Goal: Task Accomplishment & Management: Complete application form

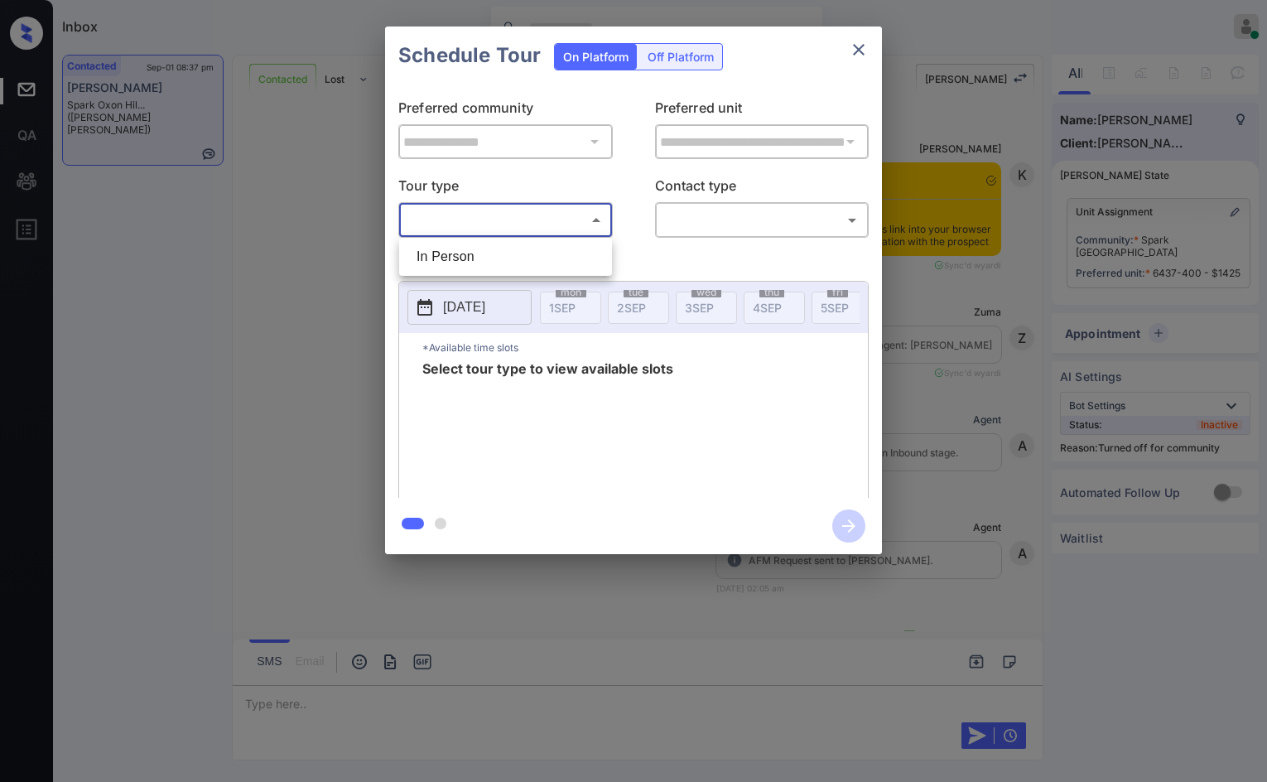
scroll to position [5763, 0]
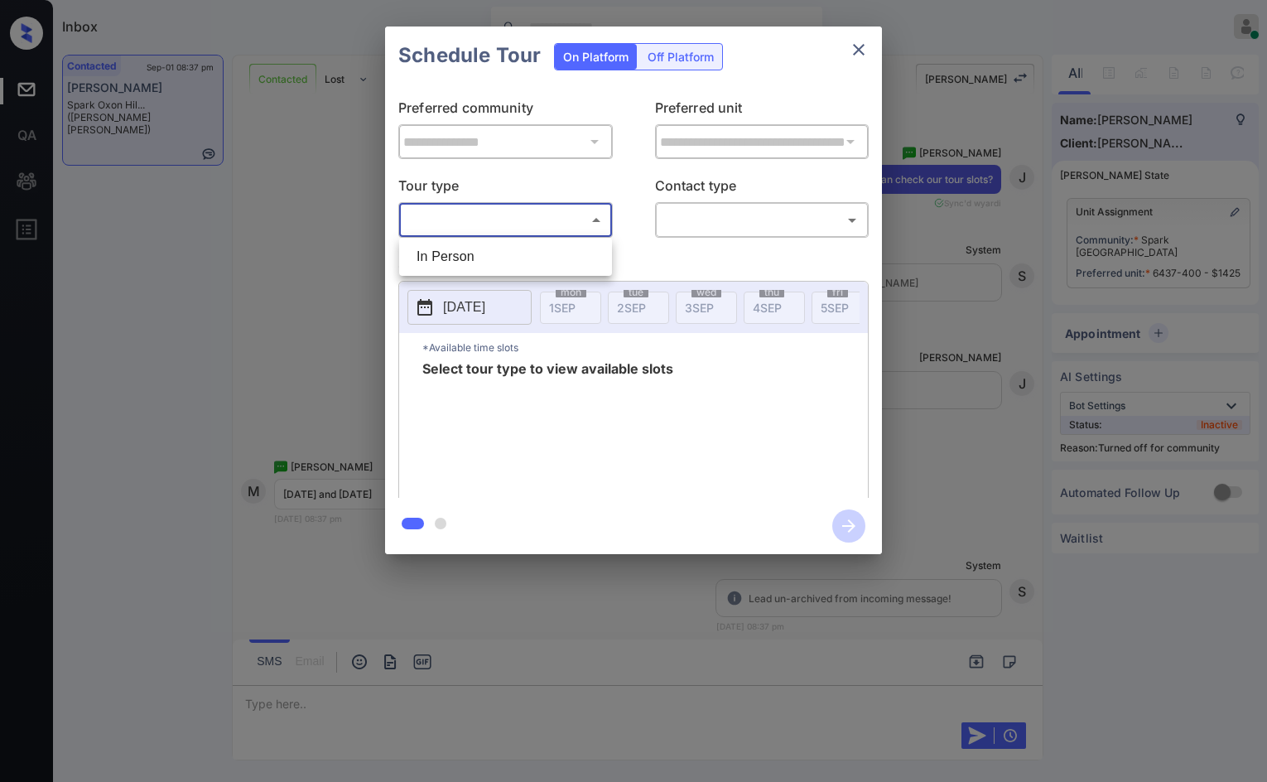
click at [523, 246] on li "In Person" at bounding box center [505, 257] width 205 height 30
type input "********"
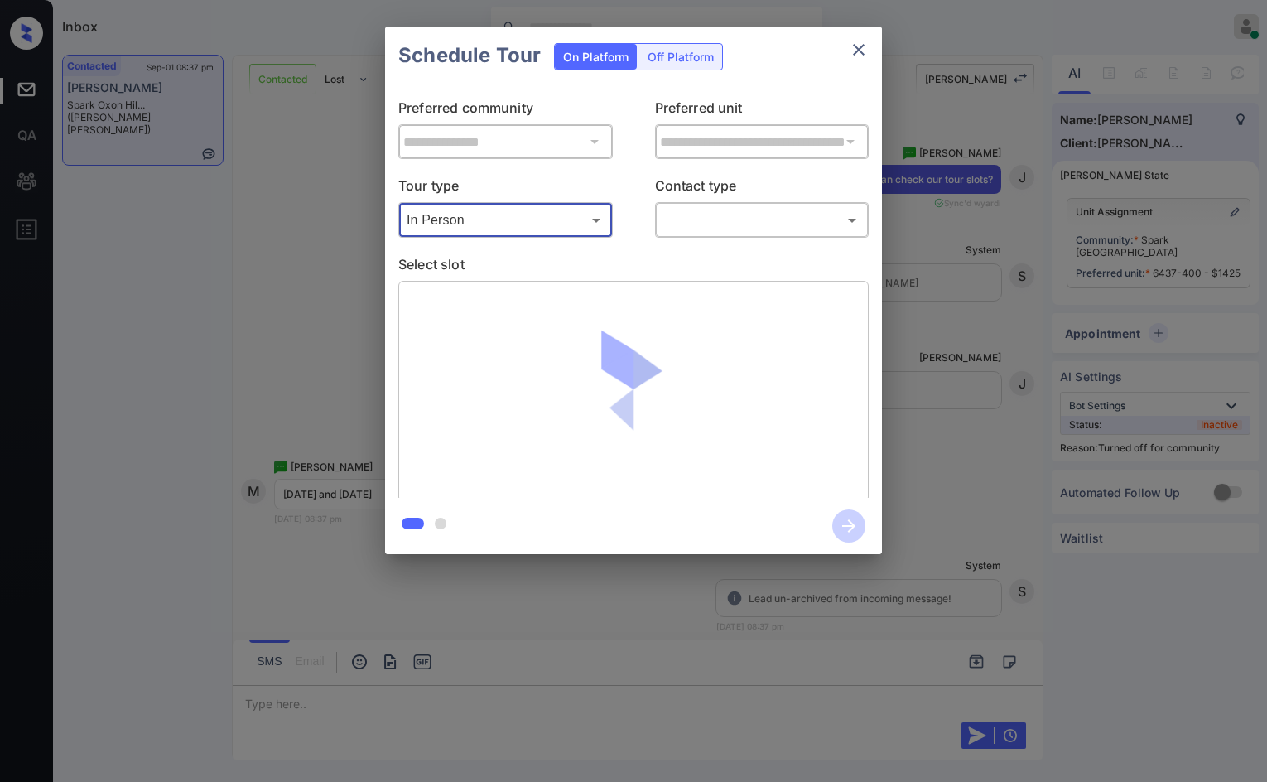
click at [772, 217] on body "Inbox Jezcil Usanastre Online Set yourself offline Set yourself on break Profil…" at bounding box center [633, 391] width 1267 height 782
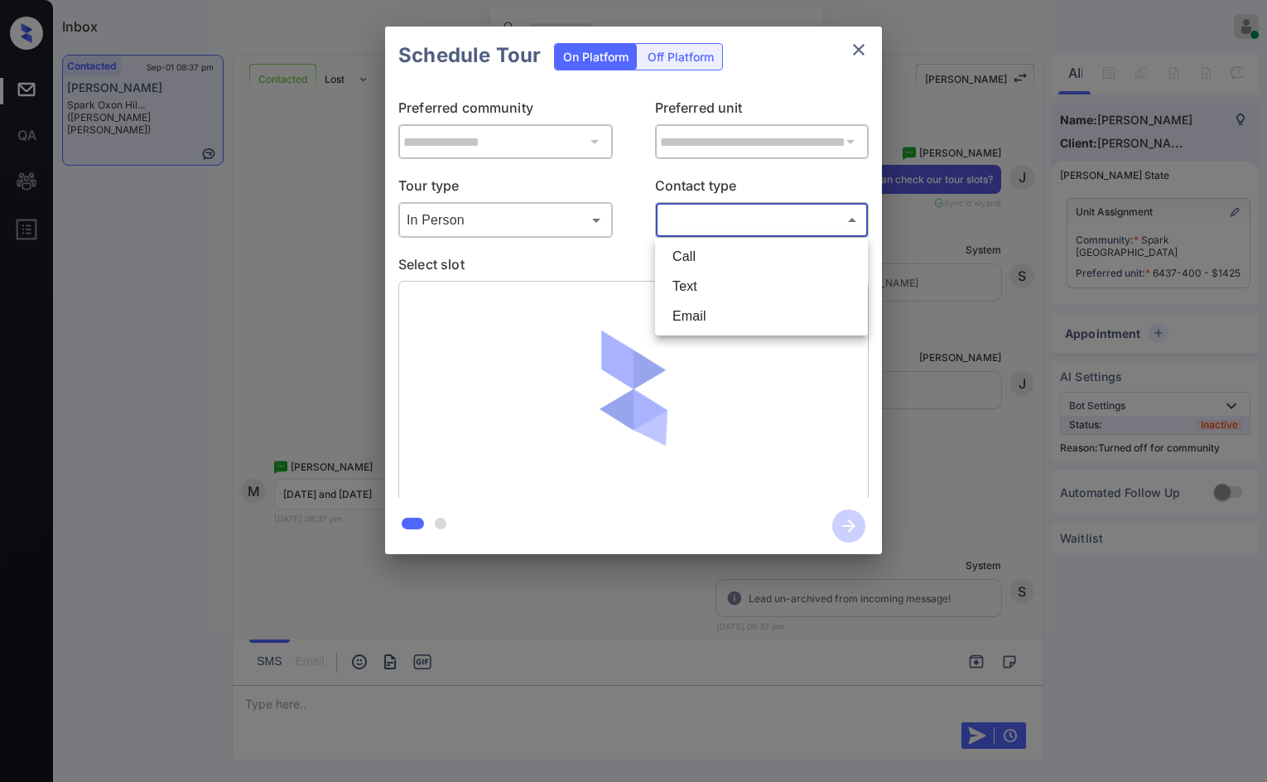
click at [725, 292] on li "Text" at bounding box center [761, 287] width 205 height 30
type input "****"
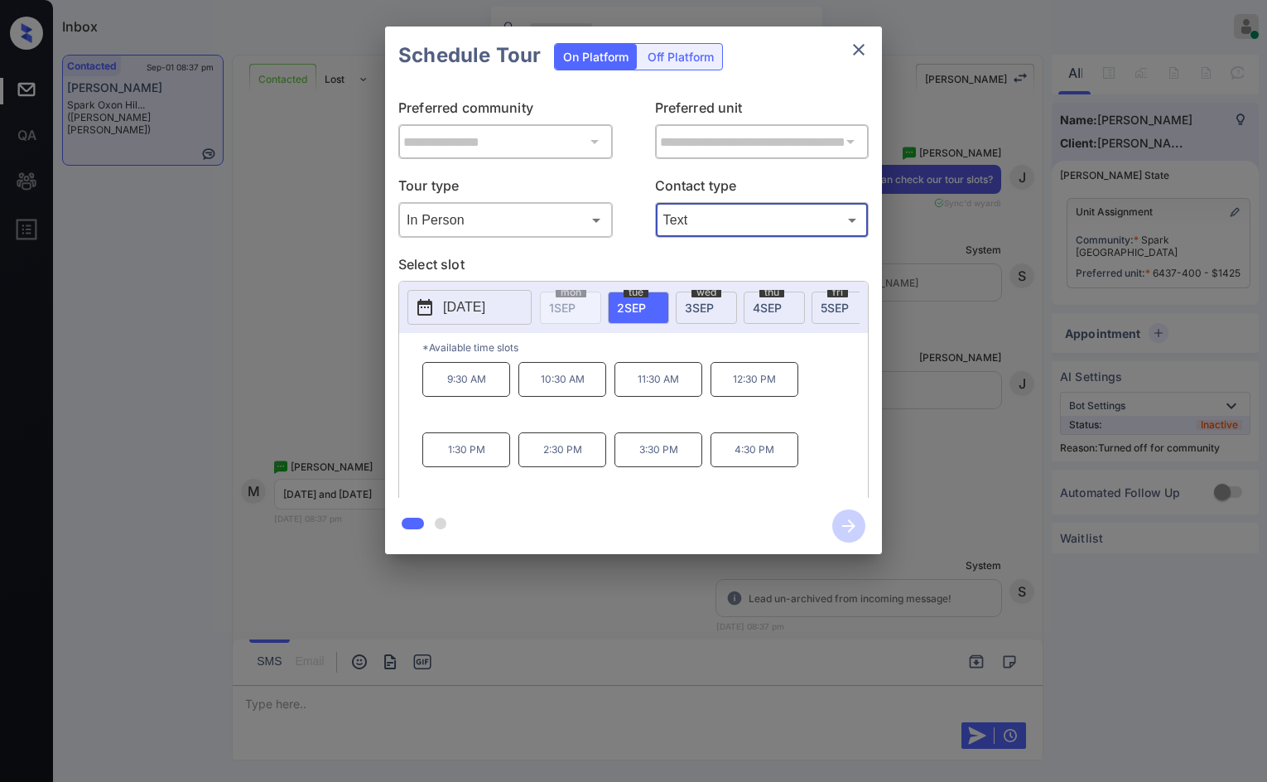
click at [705, 304] on span "3 SEP" at bounding box center [699, 308] width 29 height 14
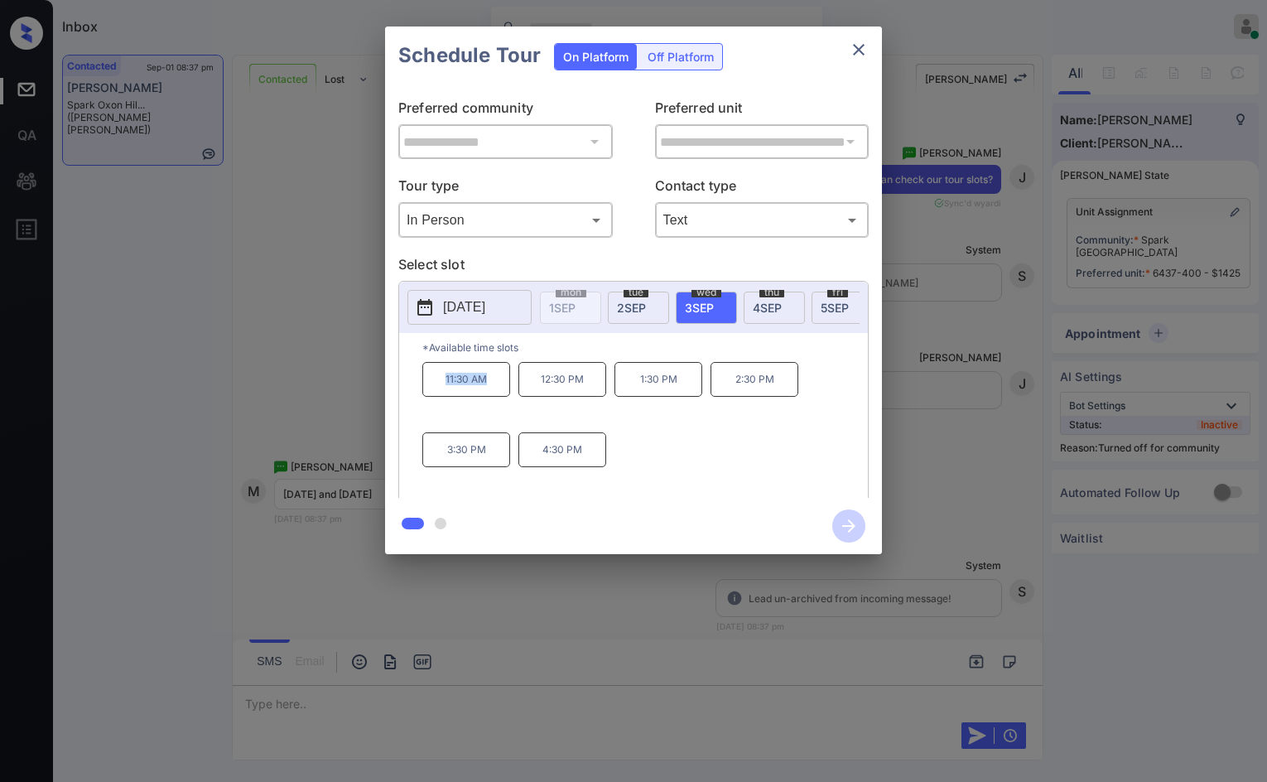
drag, startPoint x: 438, startPoint y: 395, endPoint x: 489, endPoint y: 392, distance: 50.6
click at [498, 397] on p "11:30 AM" at bounding box center [466, 379] width 88 height 35
copy p "11:30 AM"
drag, startPoint x: 629, startPoint y: 388, endPoint x: 695, endPoint y: 383, distance: 65.5
click at [696, 383] on p "1:30 PM" at bounding box center [658, 379] width 88 height 35
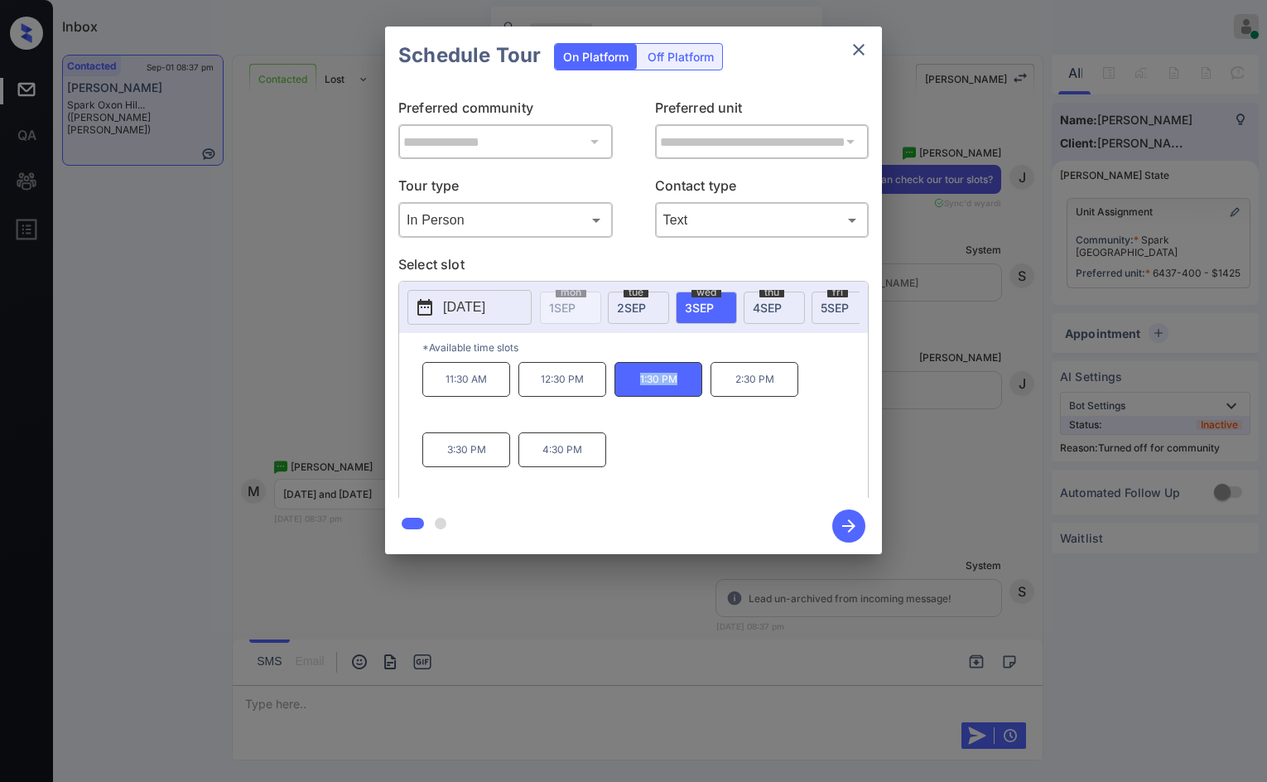
copy p "1:30 PM"
drag, startPoint x: 545, startPoint y: 465, endPoint x: 599, endPoint y: 469, distance: 54.8
click at [599, 467] on p "4:30 PM" at bounding box center [562, 449] width 88 height 35
copy p "4:30 PM"
click at [330, 207] on div "**********" at bounding box center [633, 290] width 1267 height 580
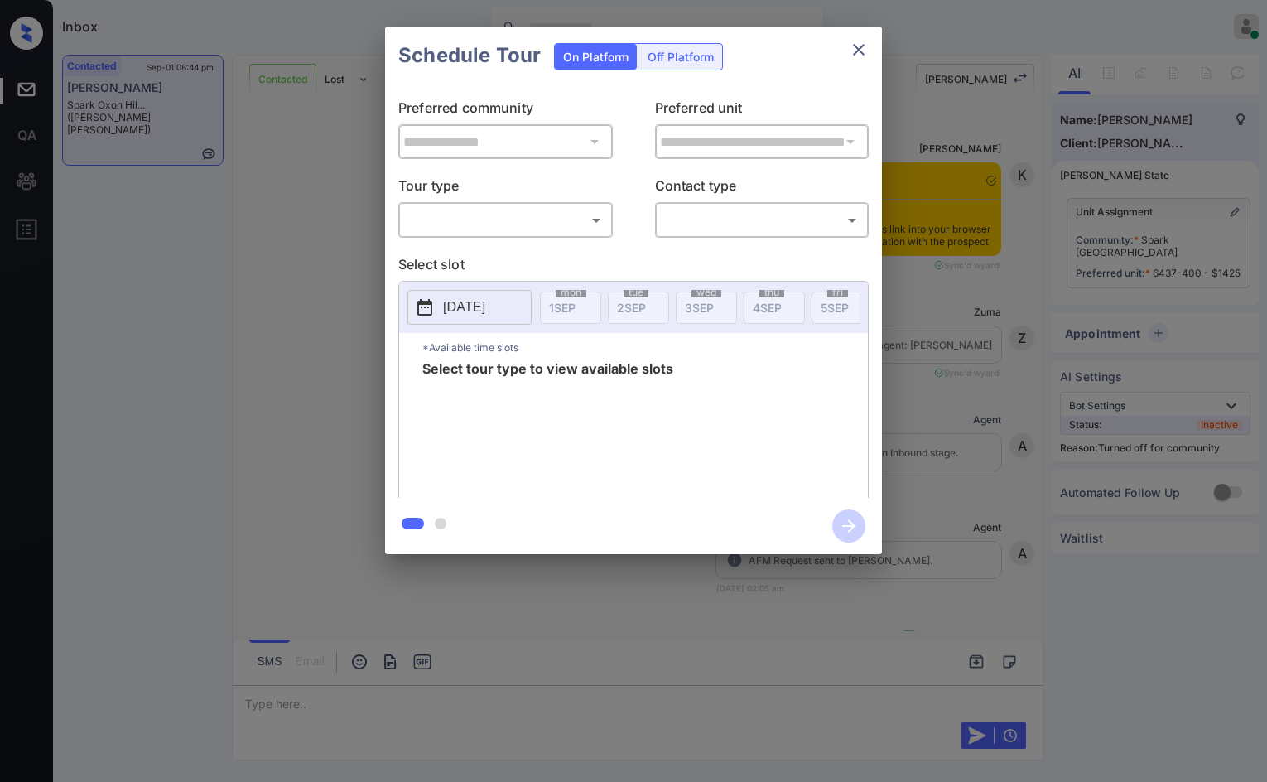
scroll to position [6347, 0]
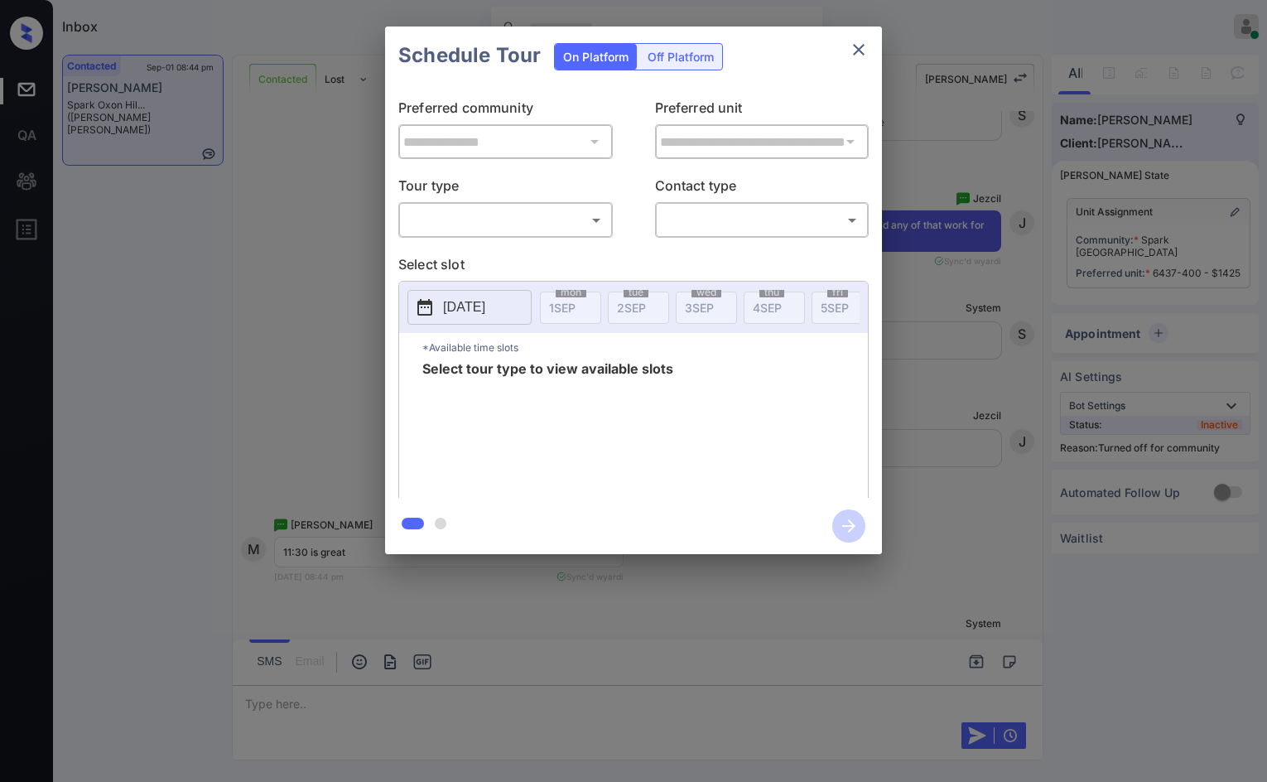
click at [511, 202] on div "​ ​" at bounding box center [505, 220] width 214 height 36
click at [511, 224] on body "Inbox Jezcil Usanastre Online Set yourself offline Set yourself on break Profil…" at bounding box center [633, 391] width 1267 height 782
click at [511, 244] on li "In Person" at bounding box center [505, 257] width 205 height 30
type input "********"
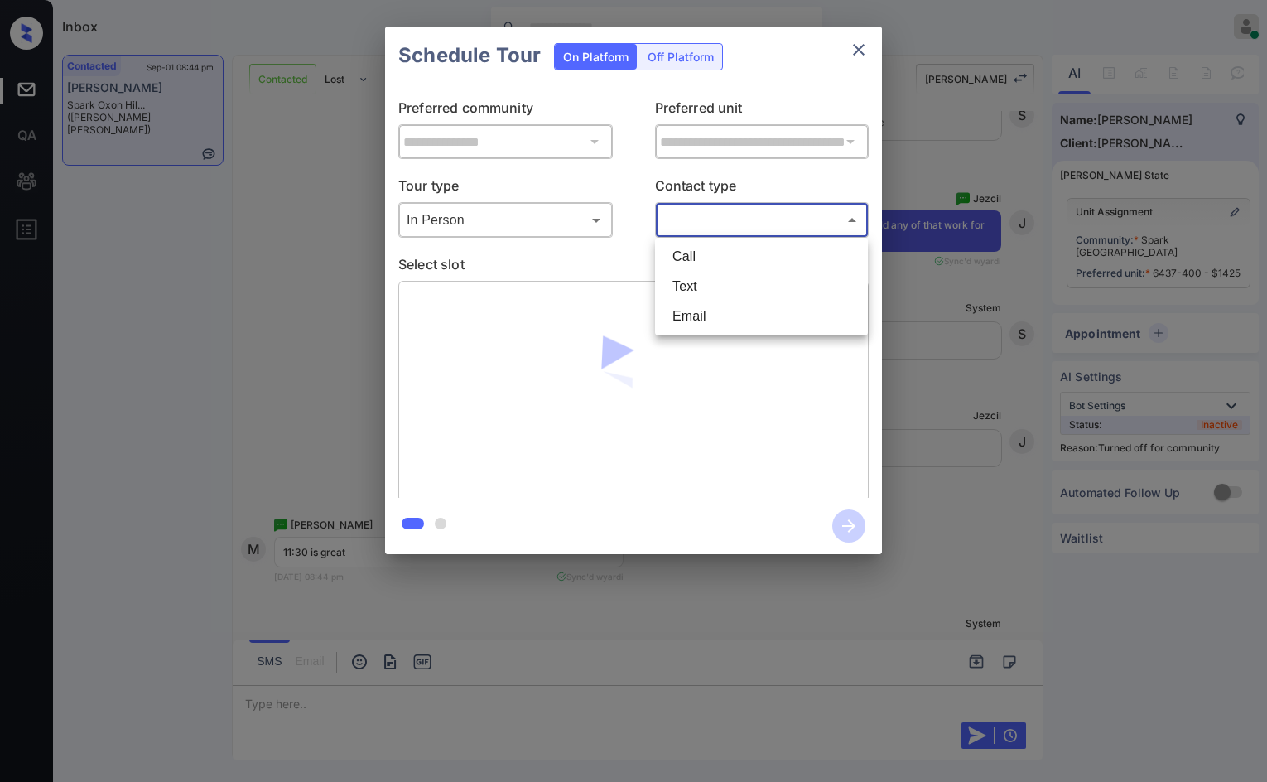
click at [686, 222] on body "Inbox Jezcil Usanastre Online Set yourself offline Set yourself on break Profil…" at bounding box center [633, 391] width 1267 height 782
click at [708, 286] on li "Text" at bounding box center [761, 287] width 205 height 30
type input "****"
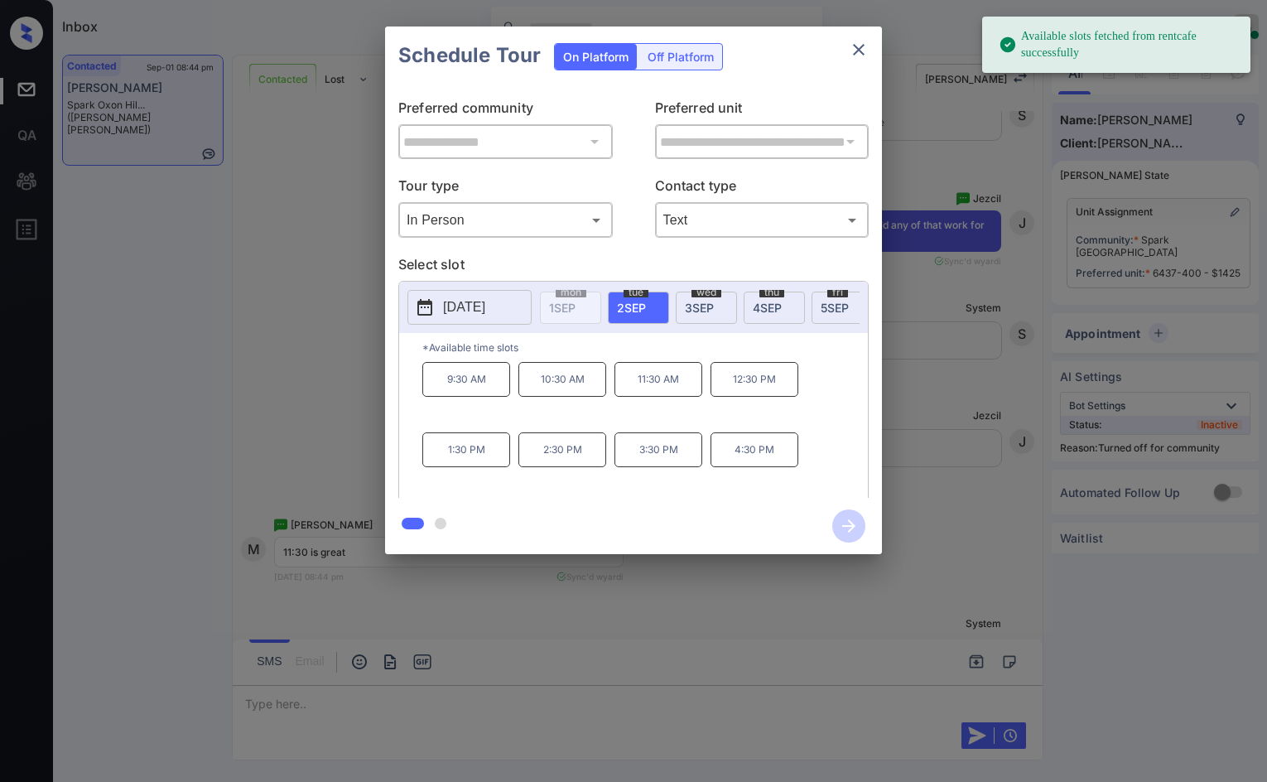
click at [686, 314] on div "wed 3 SEP" at bounding box center [706, 307] width 61 height 32
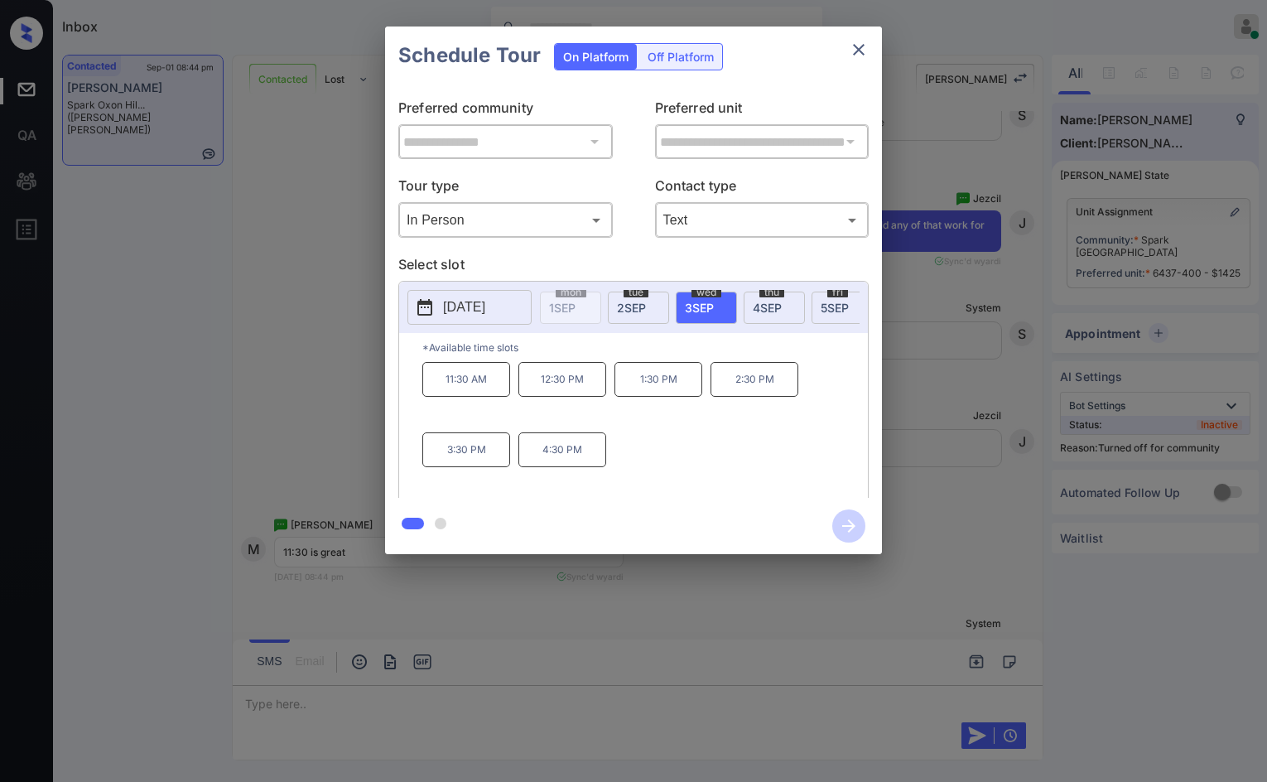
click at [330, 351] on div "**********" at bounding box center [633, 290] width 1267 height 580
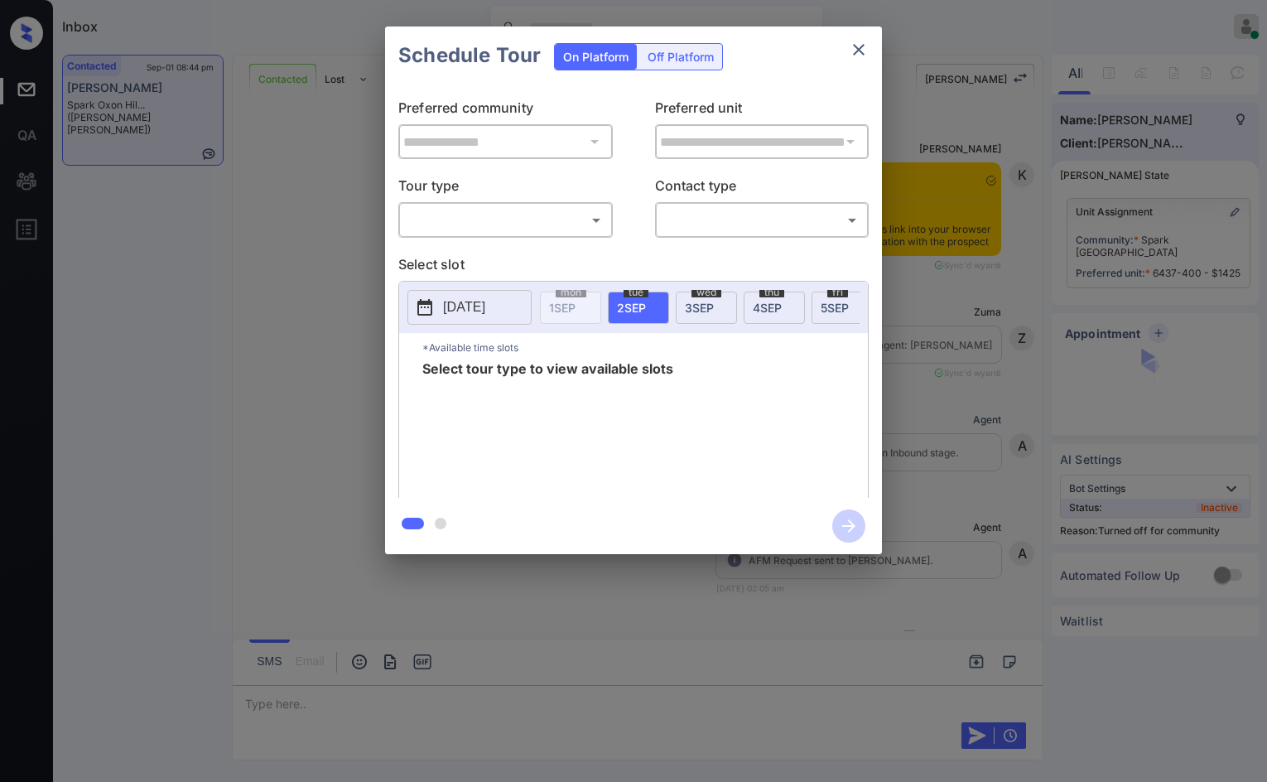
scroll to position [6777, 0]
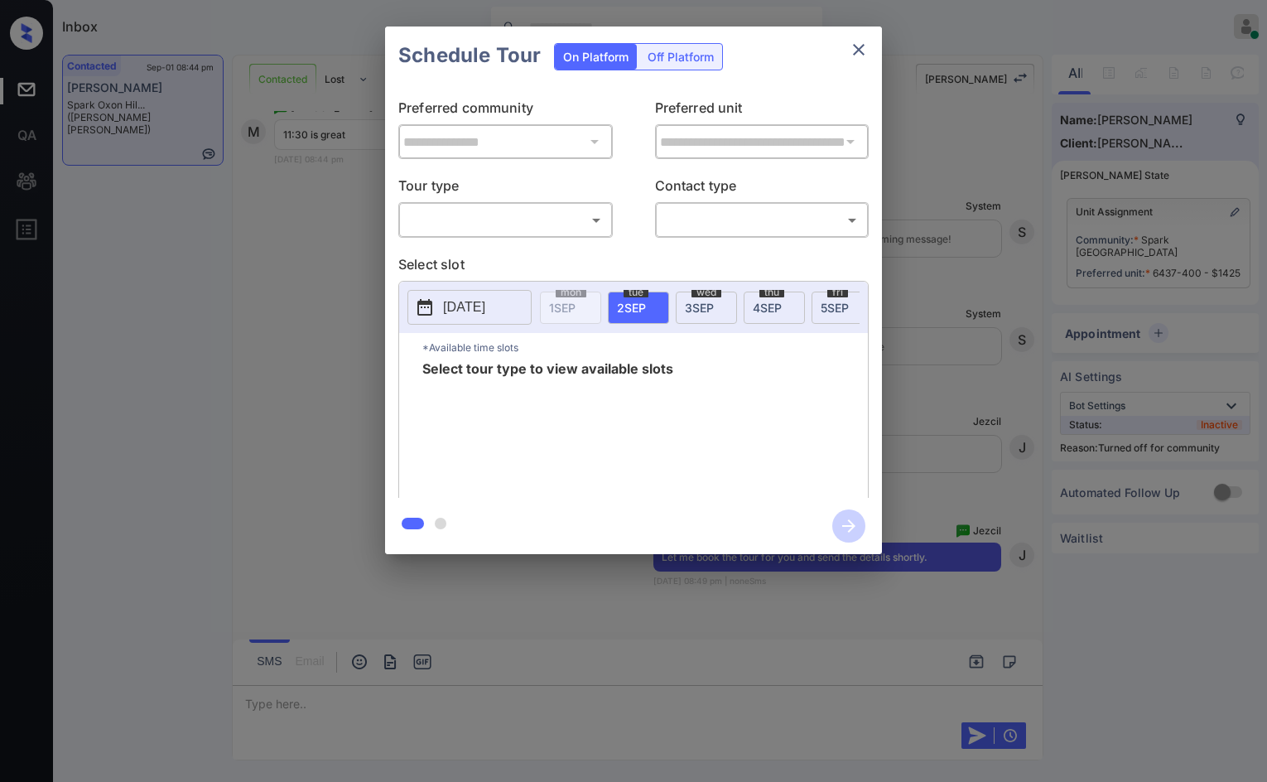
drag, startPoint x: 590, startPoint y: 237, endPoint x: 587, endPoint y: 226, distance: 11.0
click at [588, 236] on div "​ ​" at bounding box center [505, 220] width 214 height 36
click at [588, 226] on body "Inbox Jezcil Usanastre Online Set yourself offline Set yourself on break Profil…" at bounding box center [633, 391] width 1267 height 782
click at [573, 253] on li "In Person" at bounding box center [505, 257] width 205 height 30
type input "********"
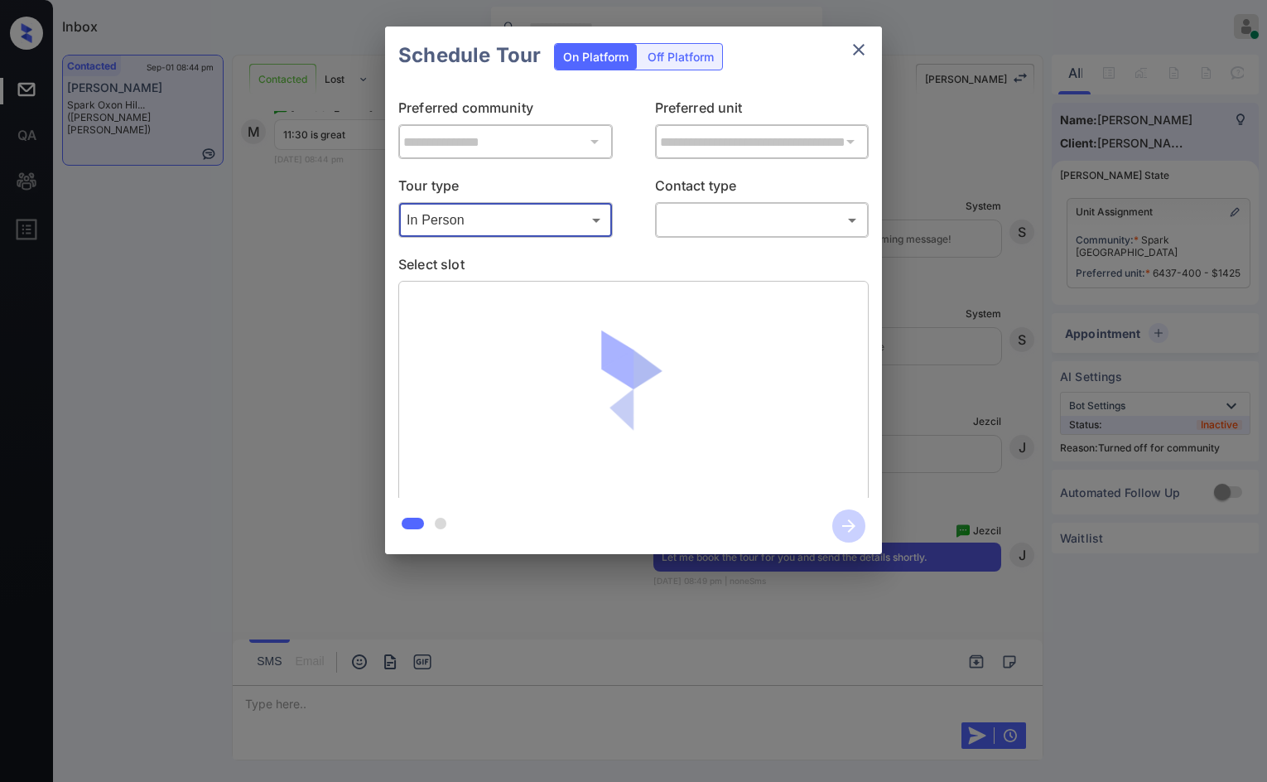
click at [705, 233] on div "​ ​" at bounding box center [762, 220] width 214 height 36
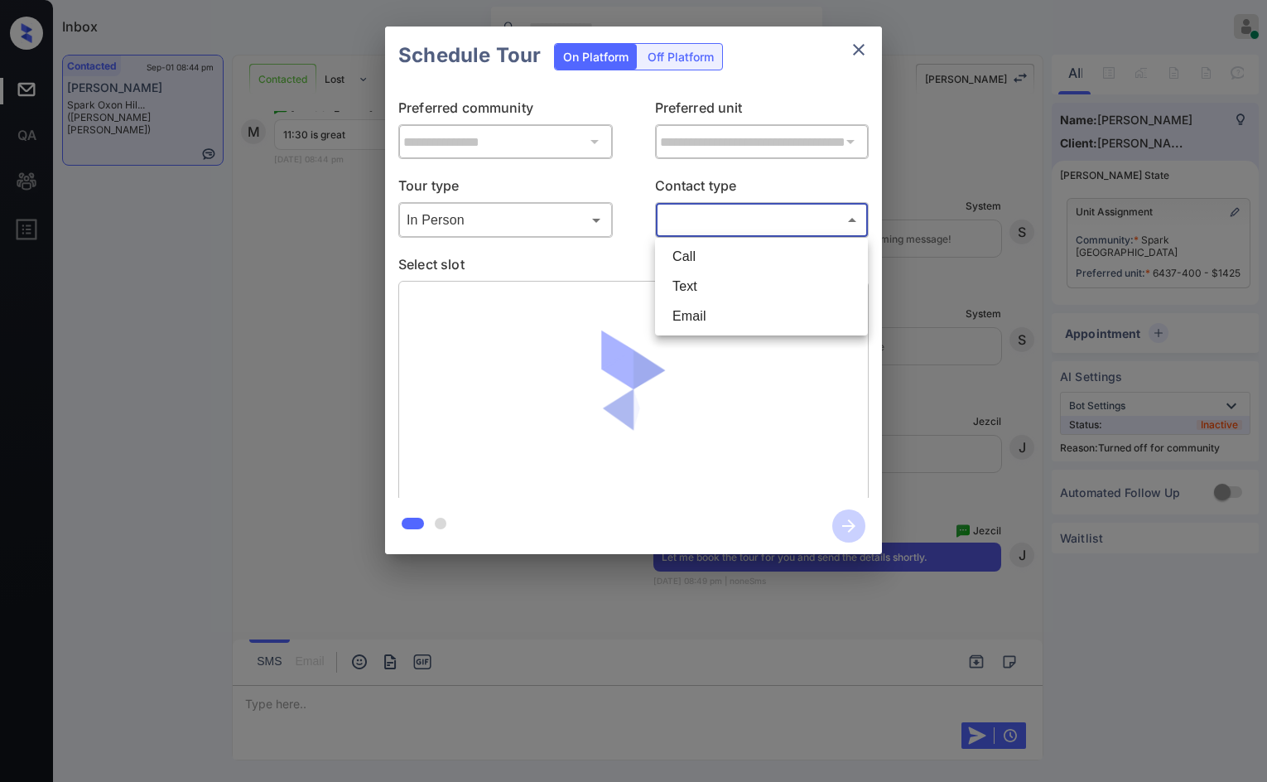
drag, startPoint x: 713, startPoint y: 222, endPoint x: 735, endPoint y: 282, distance: 64.4
click at [714, 222] on body "Inbox Jezcil Usanastre Online Set yourself offline Set yourself on break Profil…" at bounding box center [633, 391] width 1267 height 782
click at [736, 286] on li "Text" at bounding box center [761, 287] width 205 height 30
type input "****"
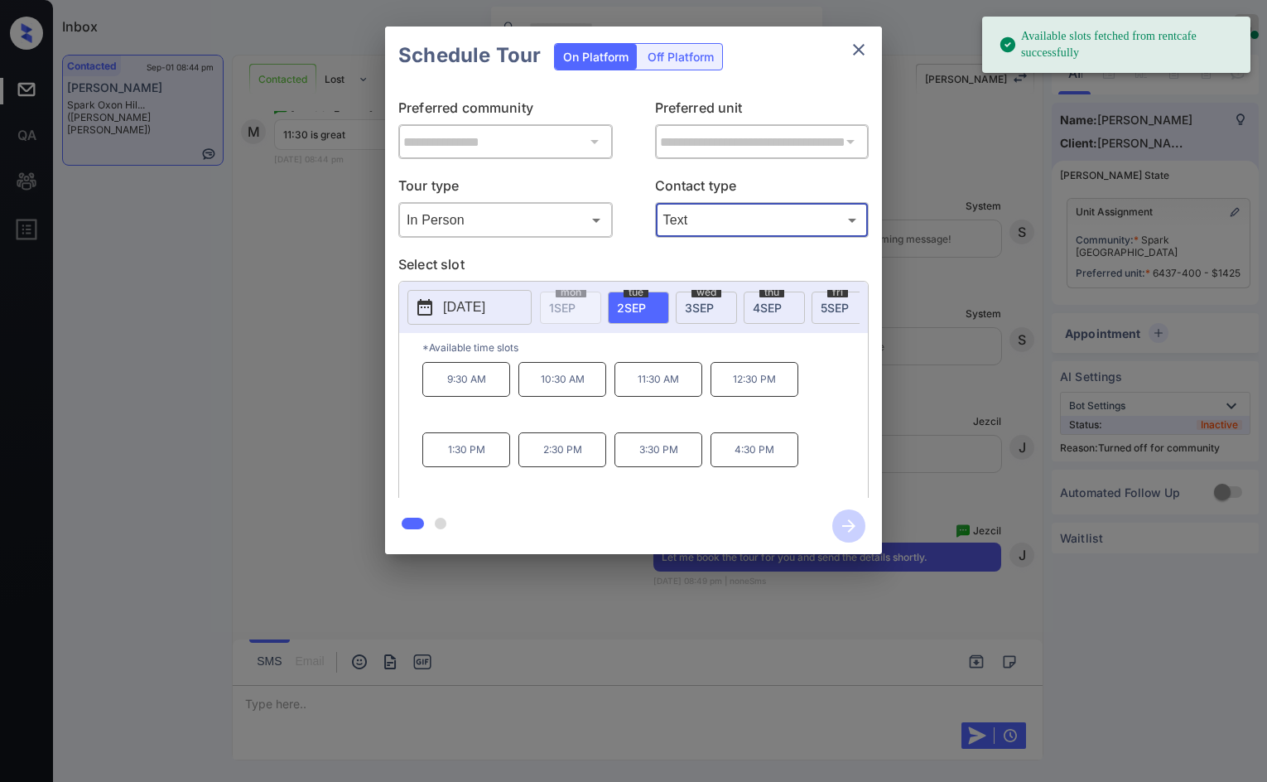
click at [725, 312] on div "[DATE]" at bounding box center [706, 307] width 61 height 32
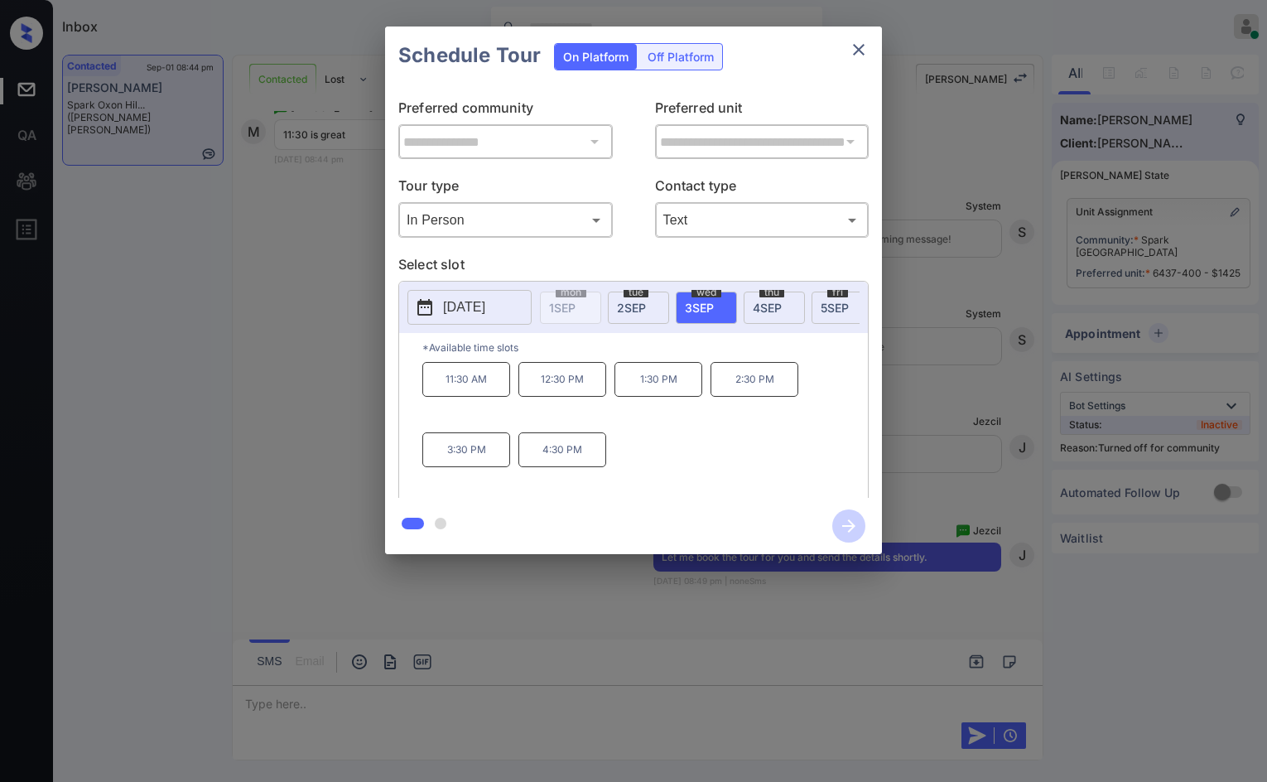
click at [494, 395] on p "11:30 AM" at bounding box center [466, 379] width 88 height 35
click at [854, 519] on icon "button" at bounding box center [848, 525] width 33 height 33
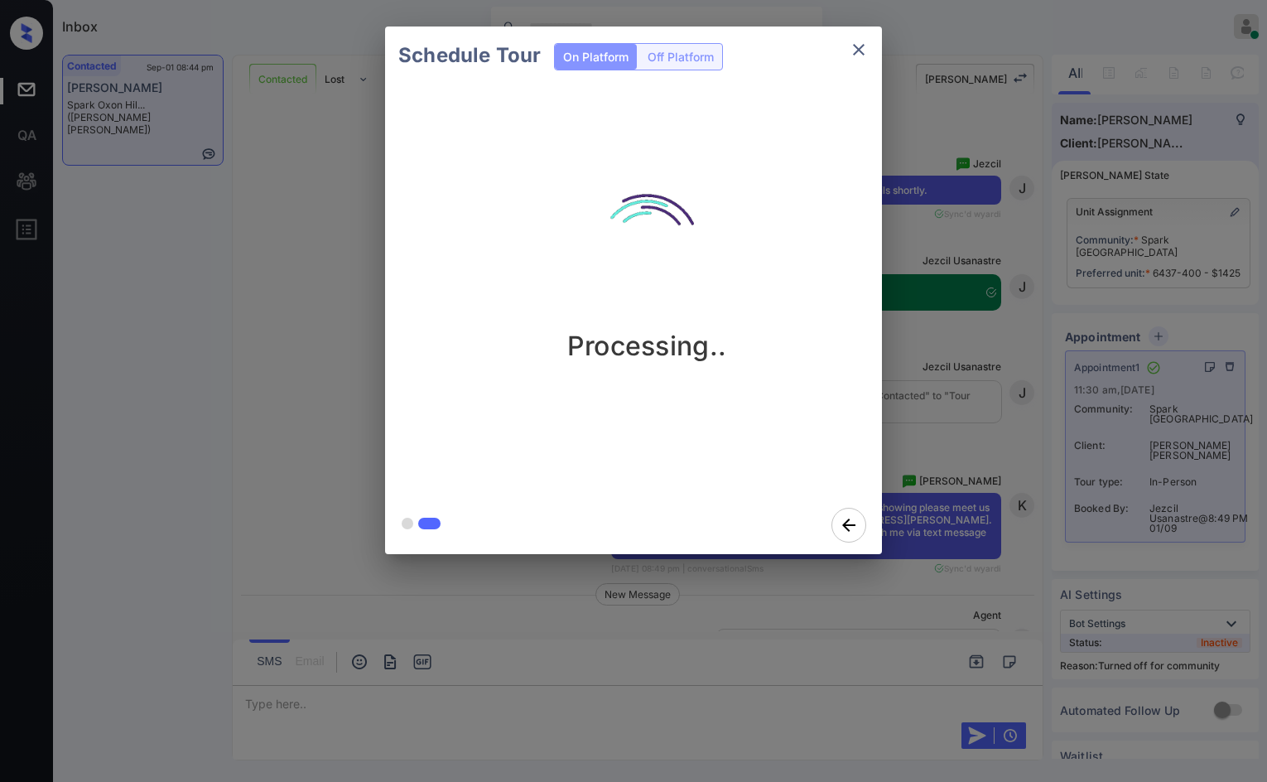
scroll to position [7239, 0]
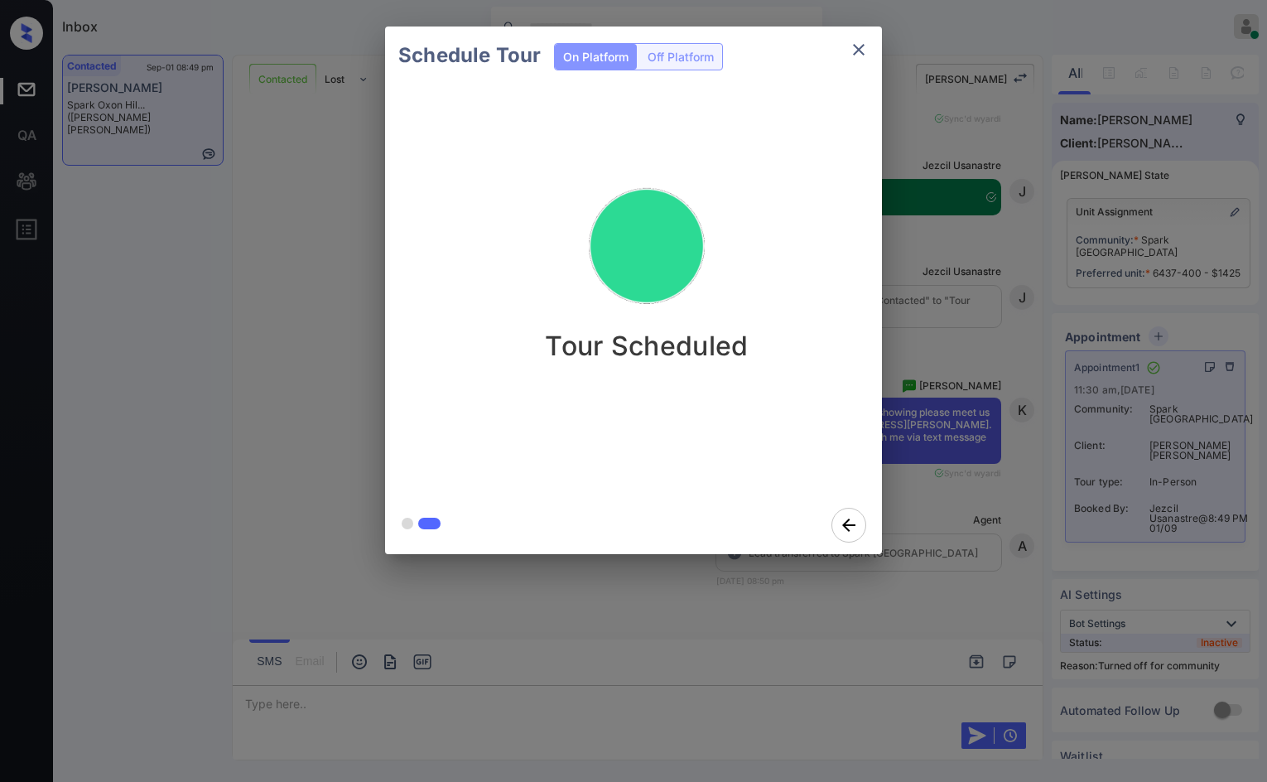
click at [243, 235] on div "Schedule Tour On Platform Off Platform Tour Scheduled" at bounding box center [633, 290] width 1267 height 580
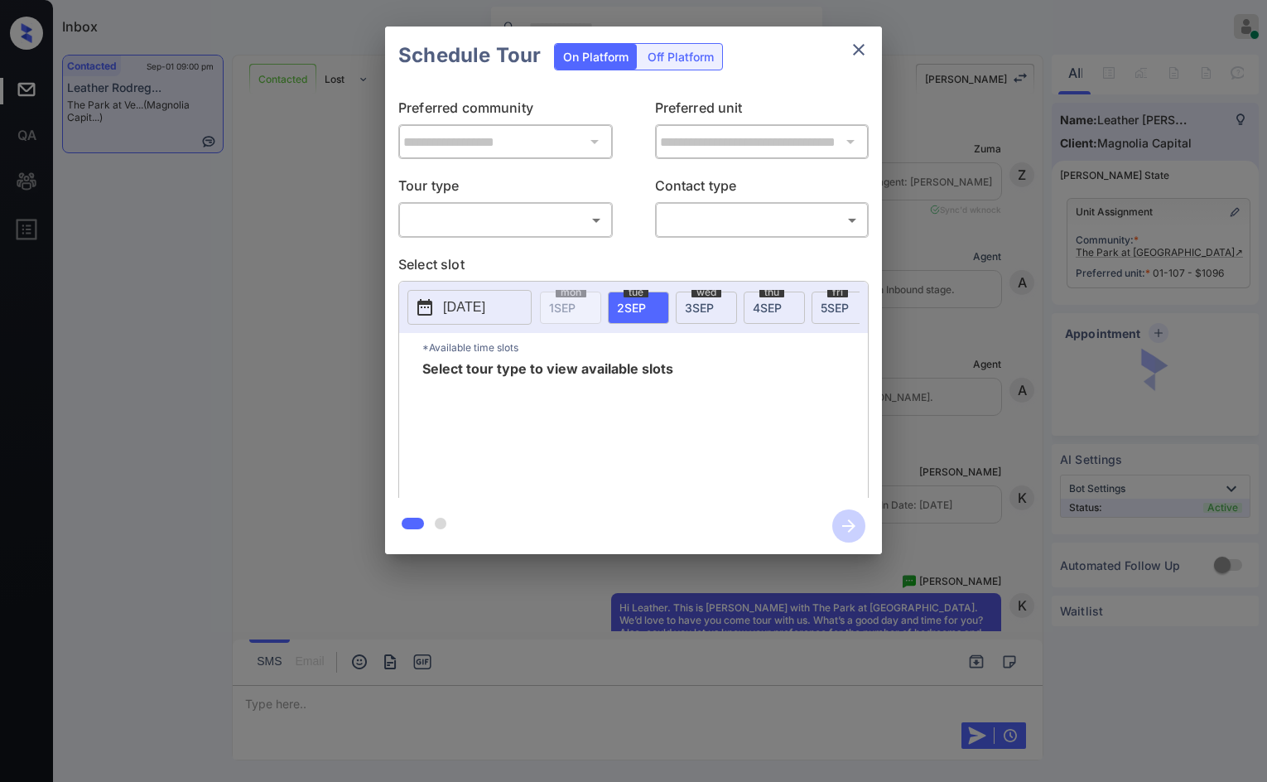
scroll to position [2958, 0]
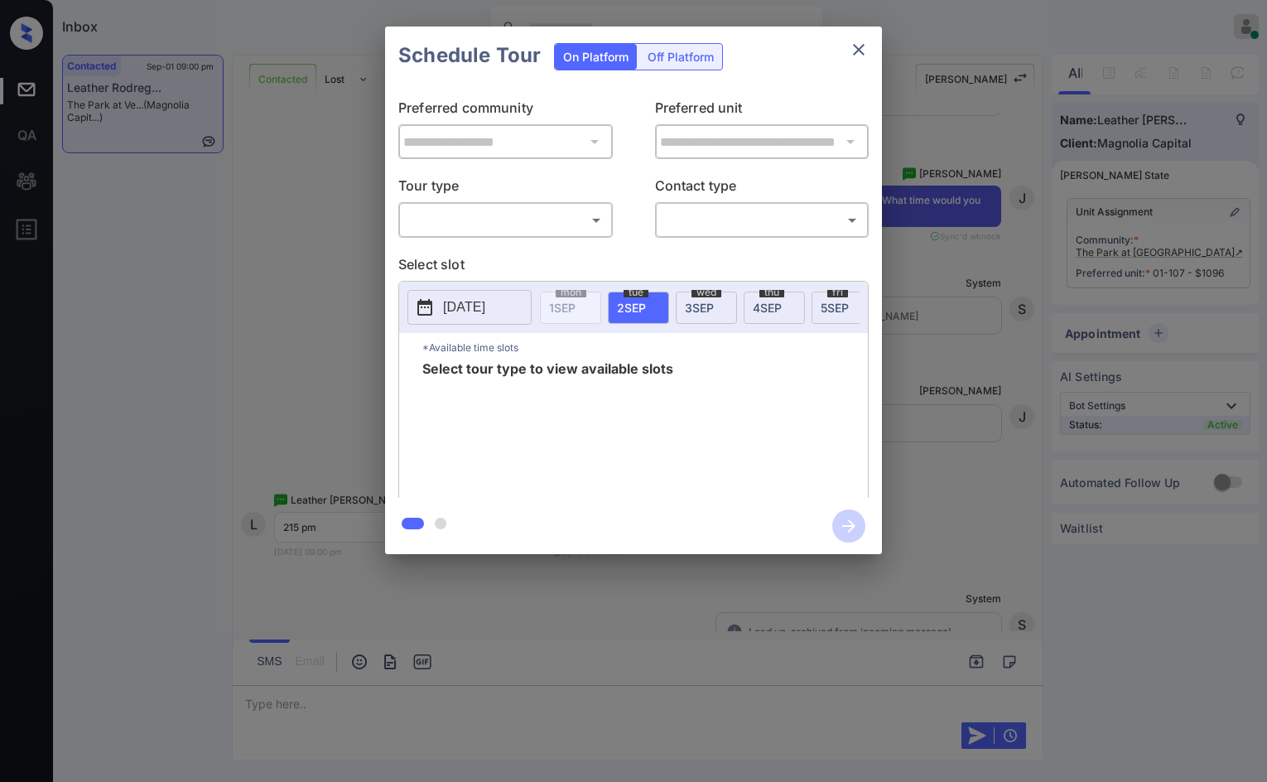
click at [521, 211] on body "Inbox Jezcil Usanastre Online Set yourself offline Set yourself on break Profil…" at bounding box center [633, 391] width 1267 height 782
click at [537, 266] on li "In Person" at bounding box center [505, 257] width 205 height 30
type input "********"
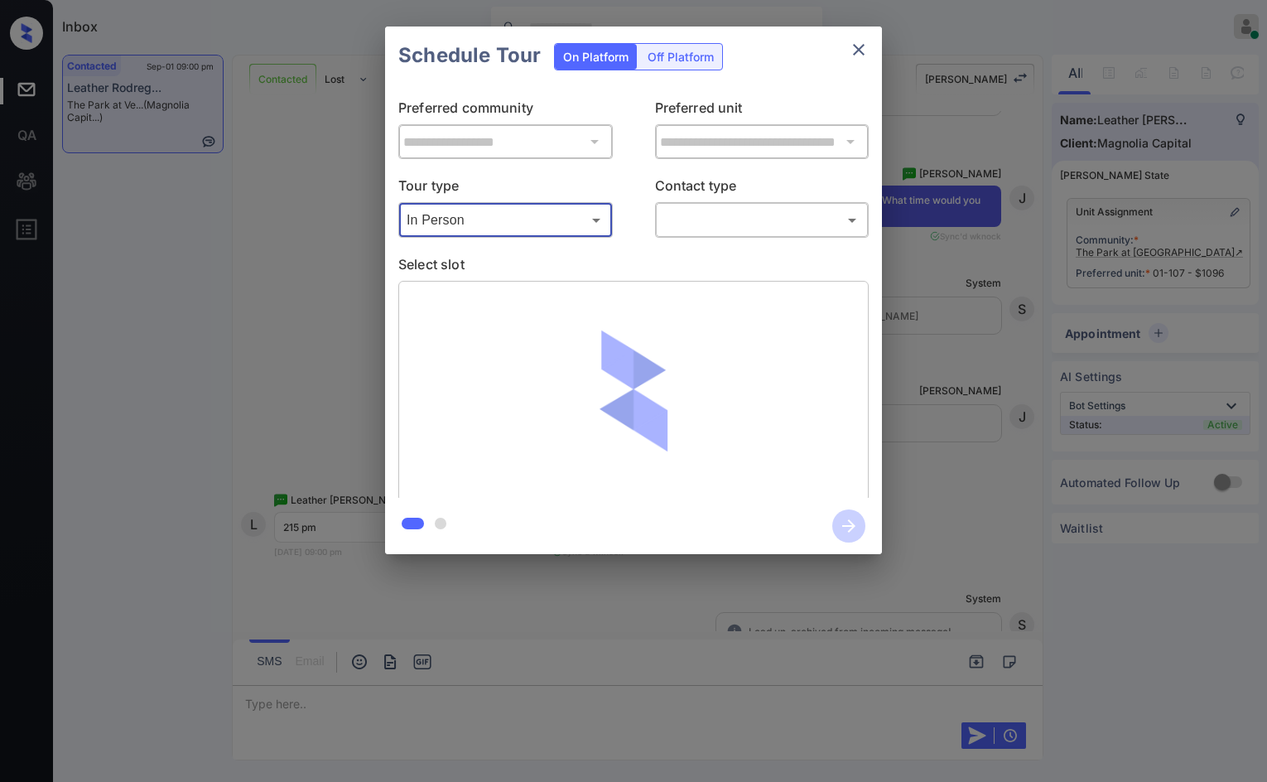
click at [749, 229] on body "Inbox Jezcil Usanastre Online Set yourself offline Set yourself on break Profil…" at bounding box center [633, 391] width 1267 height 782
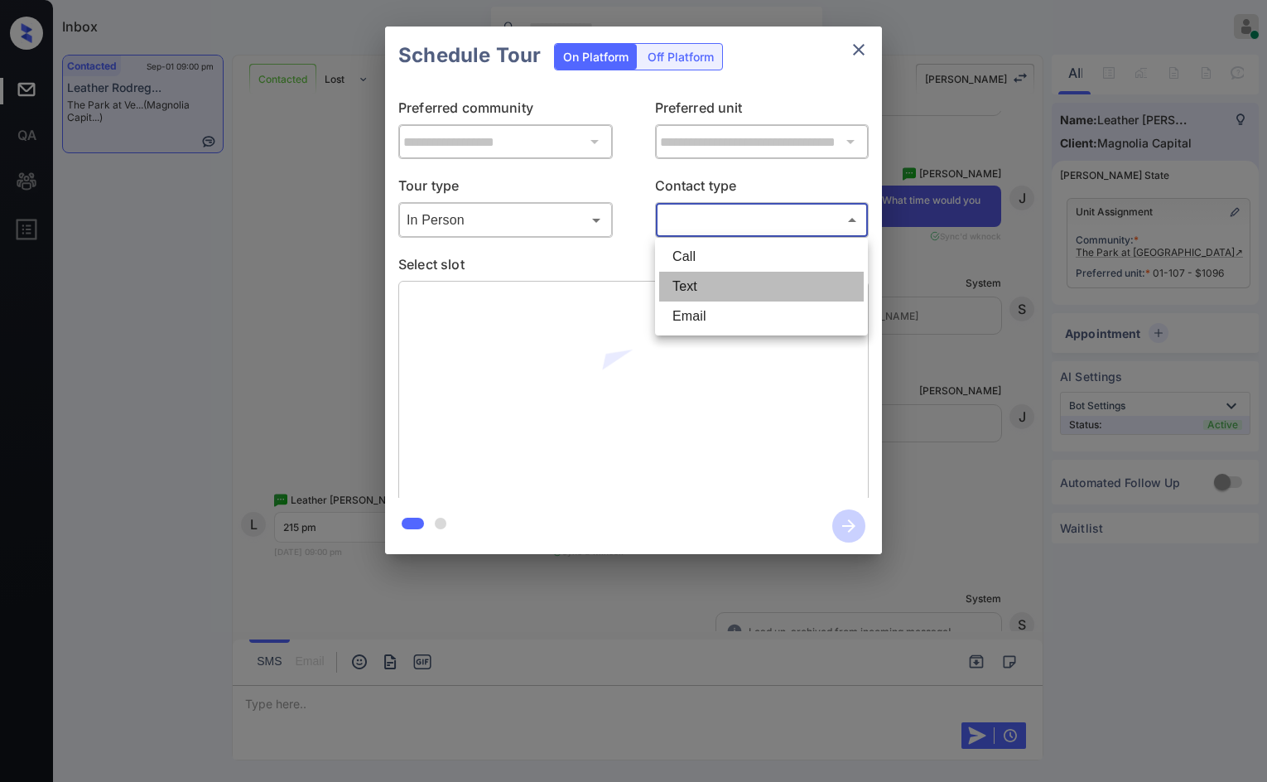
click at [764, 290] on li "Text" at bounding box center [761, 287] width 205 height 30
type input "****"
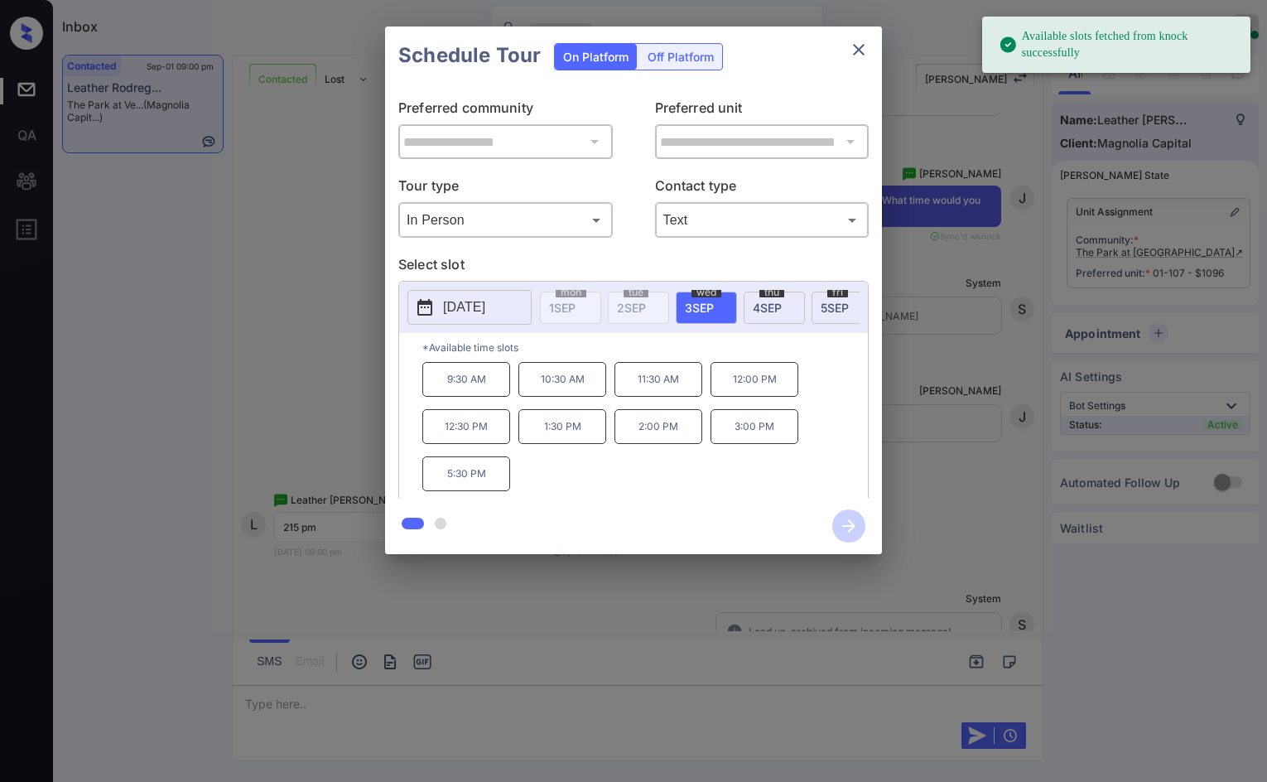
click at [797, 291] on div "thu 4 SEP" at bounding box center [774, 307] width 61 height 32
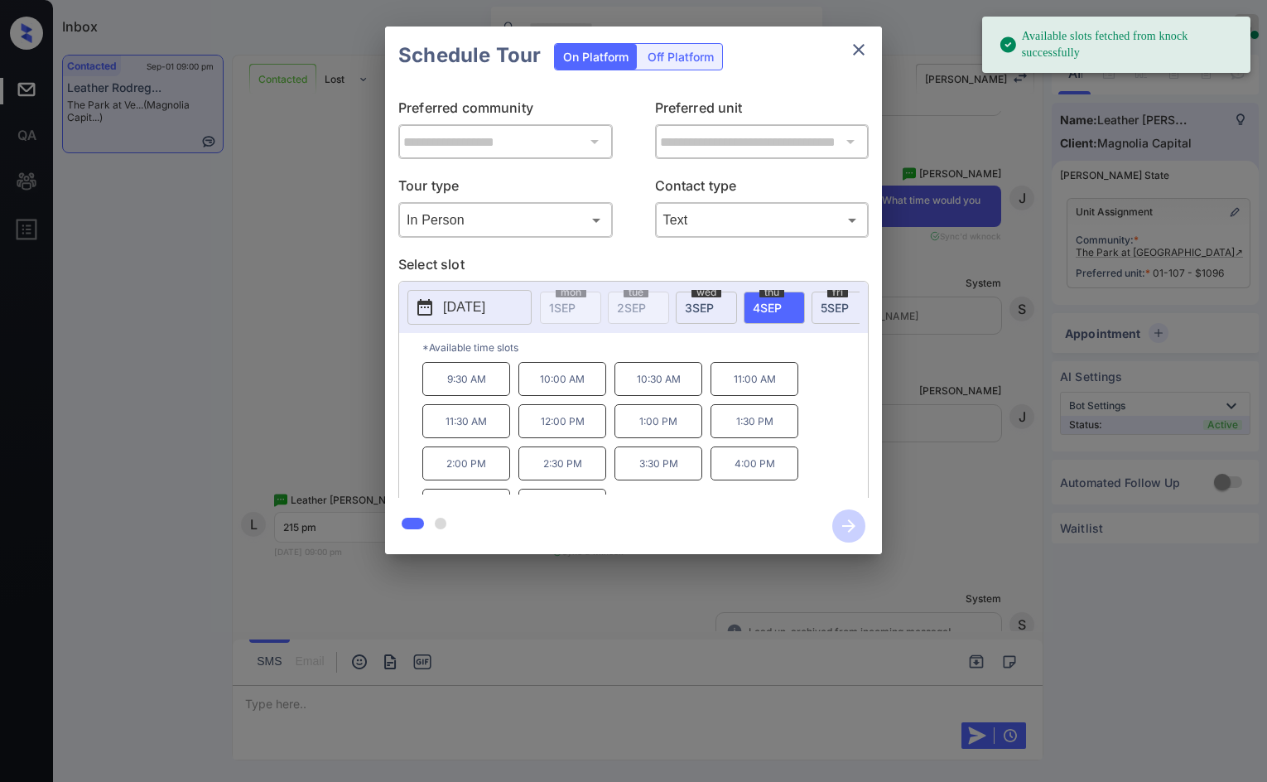
click at [820, 310] on div "fri 5 SEP" at bounding box center [841, 307] width 61 height 32
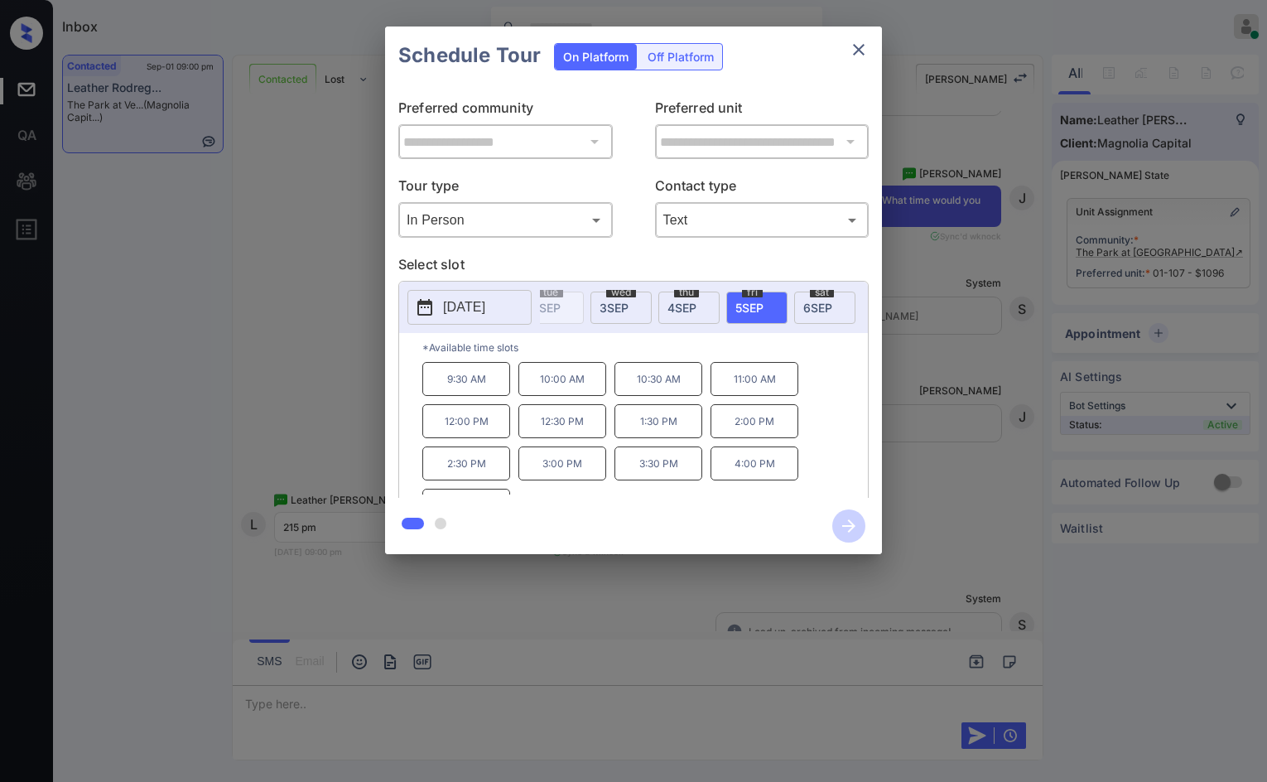
scroll to position [0, 133]
click at [834, 312] on span "7 SEP" at bounding box center [837, 308] width 28 height 14
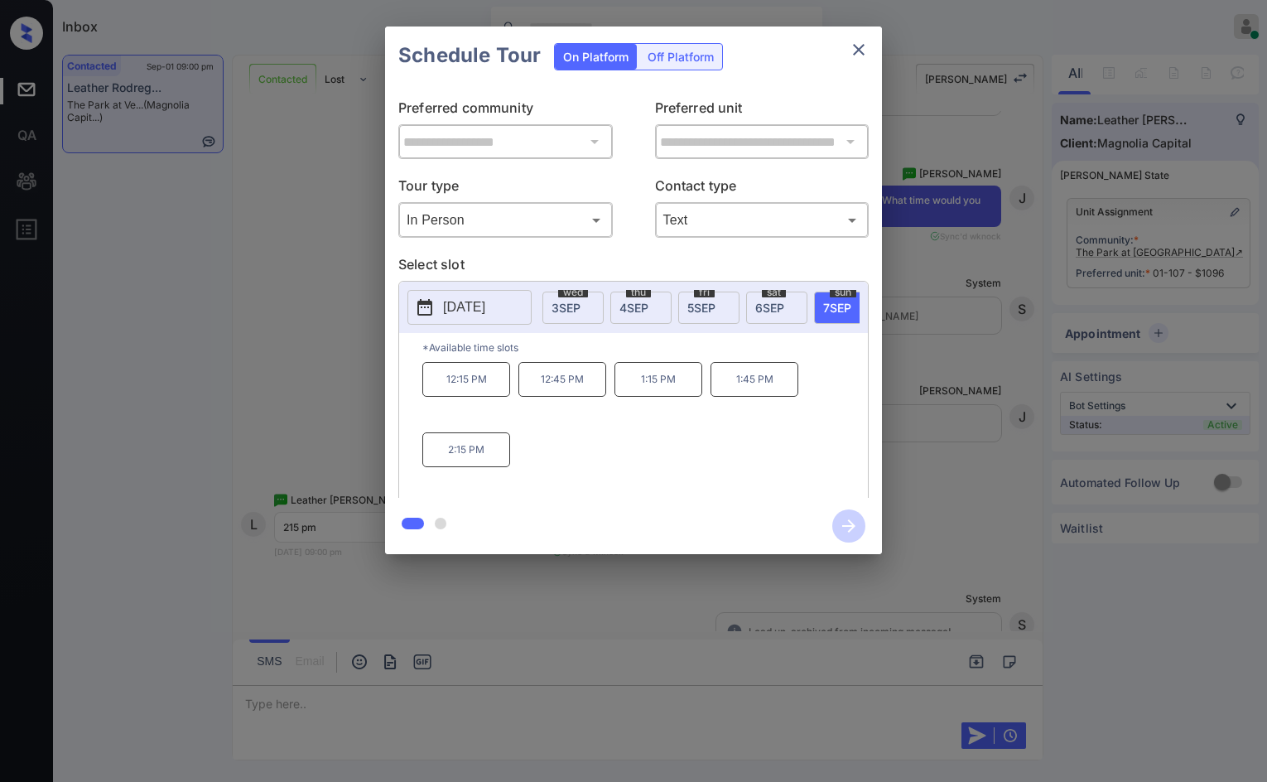
click at [329, 315] on div "**********" at bounding box center [633, 290] width 1267 height 580
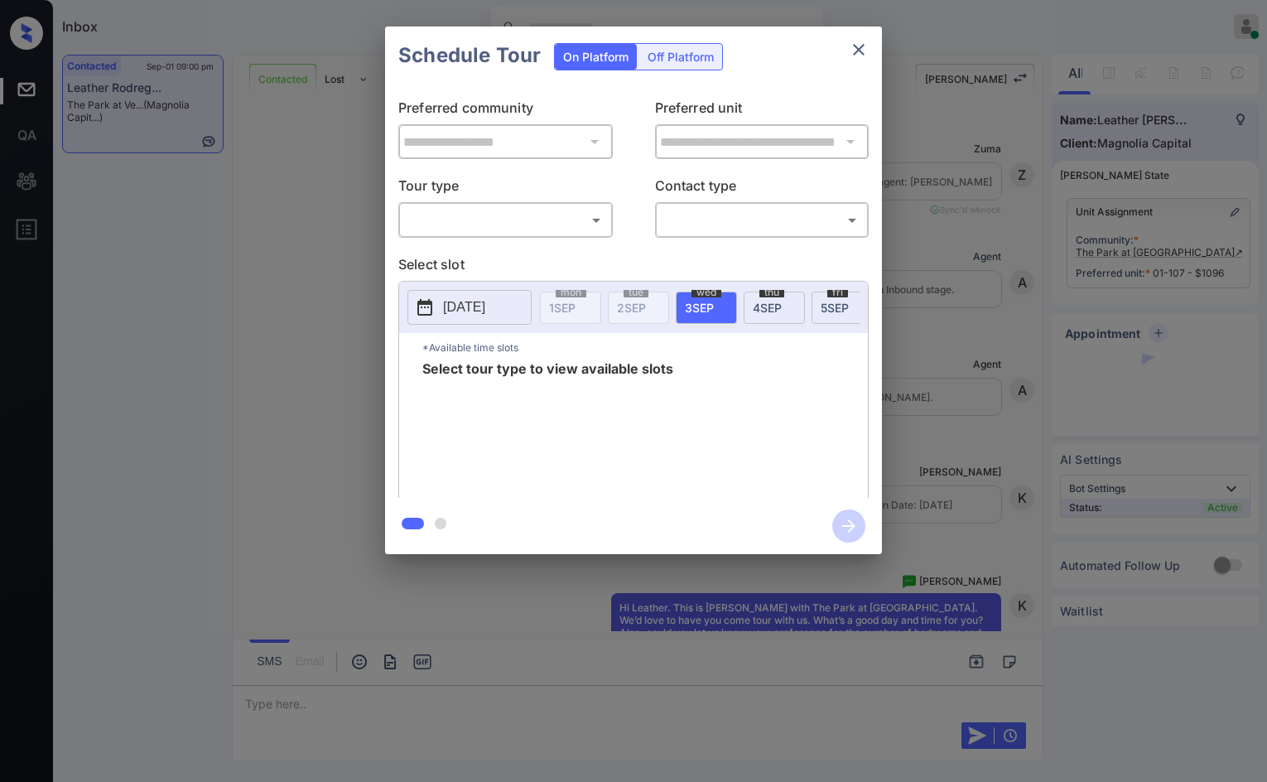
scroll to position [3206, 0]
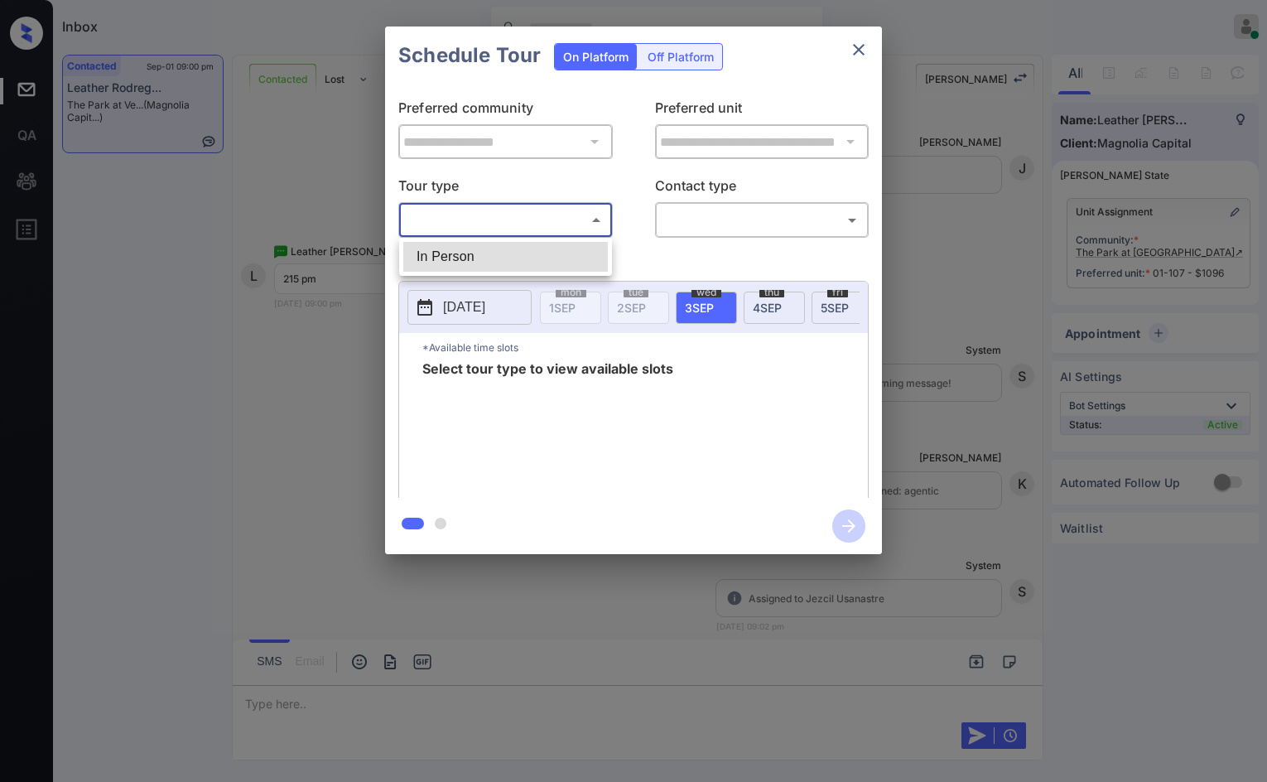
click at [541, 217] on body "Inbox Jezcil Usanastre Online Set yourself offline Set yourself on break Profil…" at bounding box center [633, 391] width 1267 height 782
click at [534, 238] on ul "In Person" at bounding box center [505, 257] width 213 height 38
click at [540, 248] on li "In Person" at bounding box center [505, 257] width 205 height 30
type input "********"
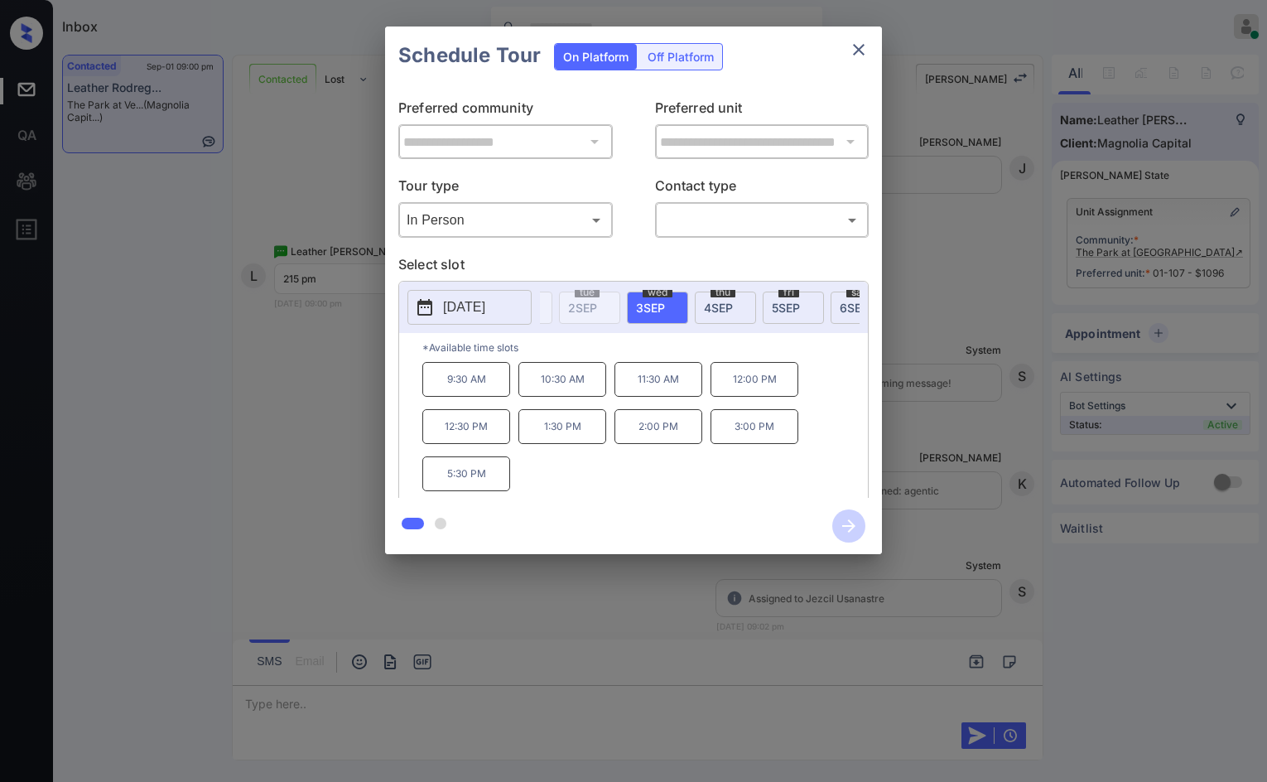
scroll to position [0, 170]
click at [798, 310] on span "[DATE]" at bounding box center [801, 308] width 28 height 14
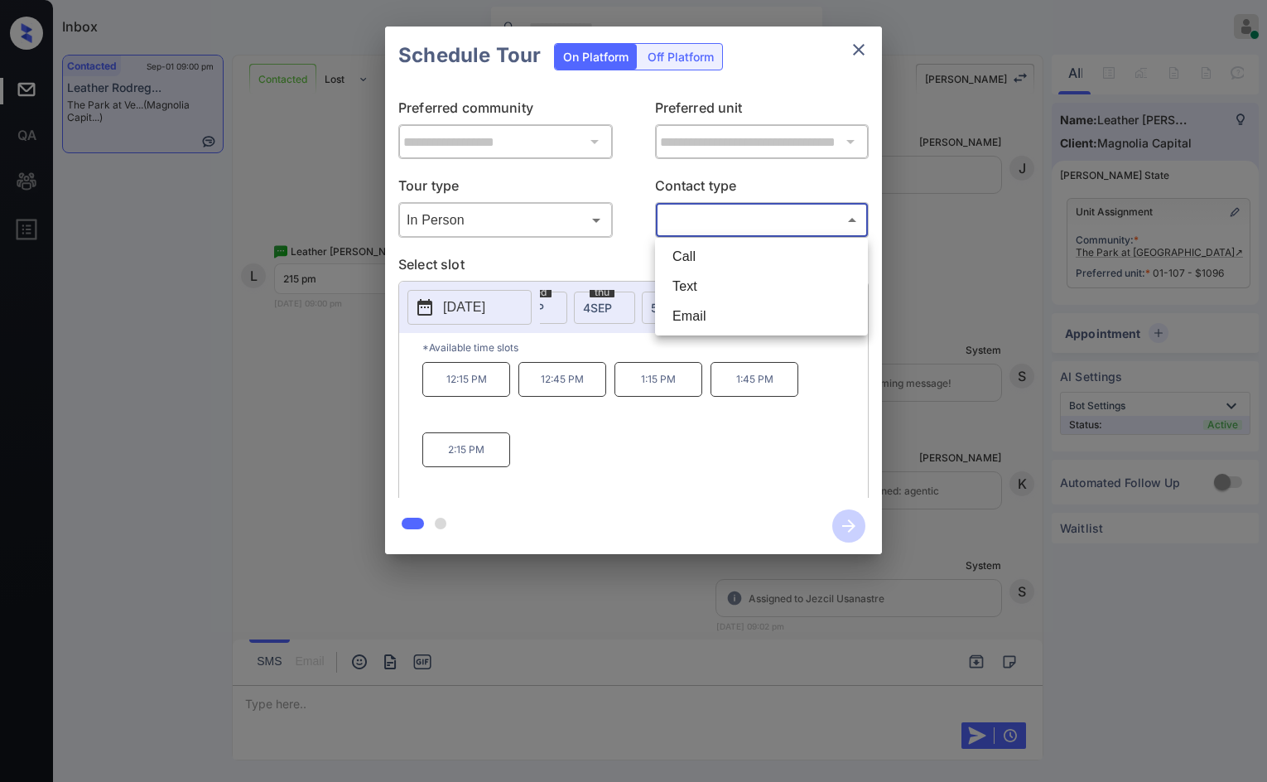
click at [753, 231] on body "Inbox Jezcil Usanastre Online Set yourself offline Set yourself on break Profil…" at bounding box center [633, 391] width 1267 height 782
click at [745, 280] on li "Text" at bounding box center [761, 287] width 205 height 30
type input "****"
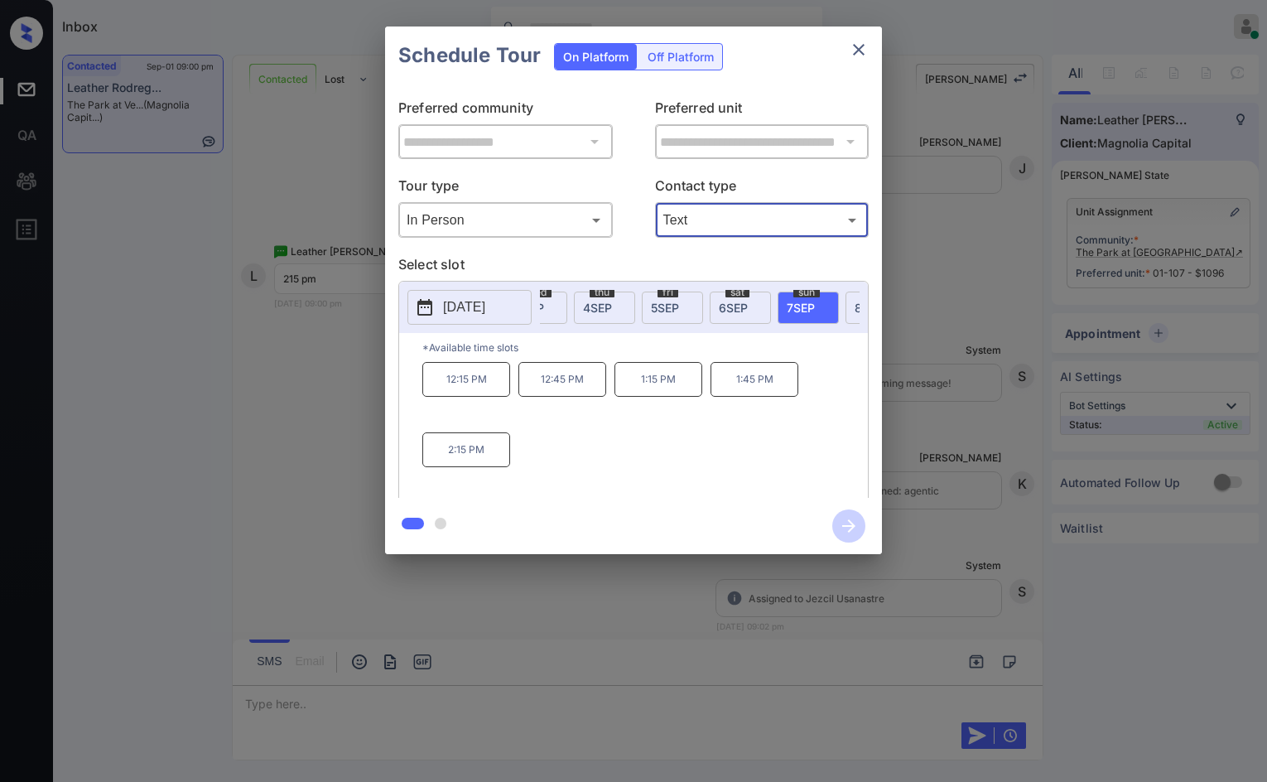
click at [460, 467] on p "2:15 PM" at bounding box center [466, 449] width 88 height 35
click at [847, 528] on icon "button" at bounding box center [848, 525] width 33 height 33
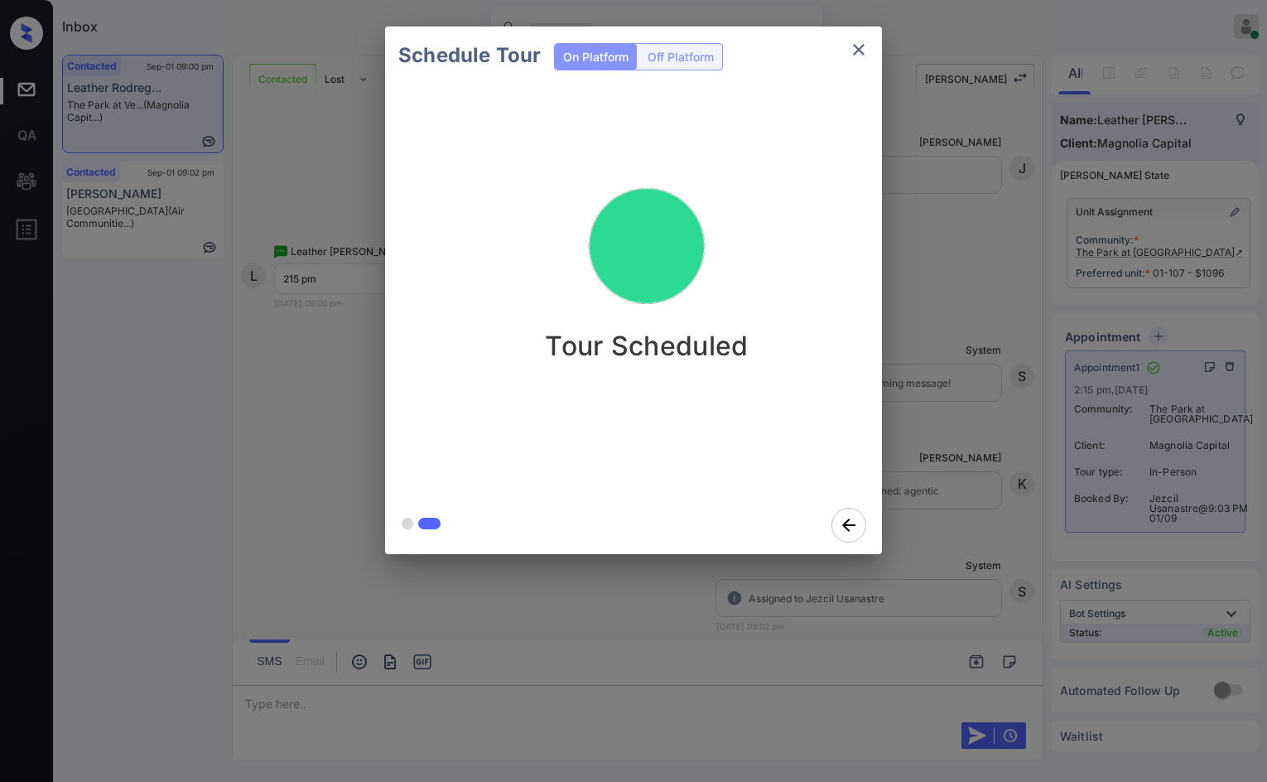
click at [307, 419] on div "Schedule Tour On Platform Off Platform Tour Scheduled" at bounding box center [633, 290] width 1267 height 580
